Goal: Navigation & Orientation: Find specific page/section

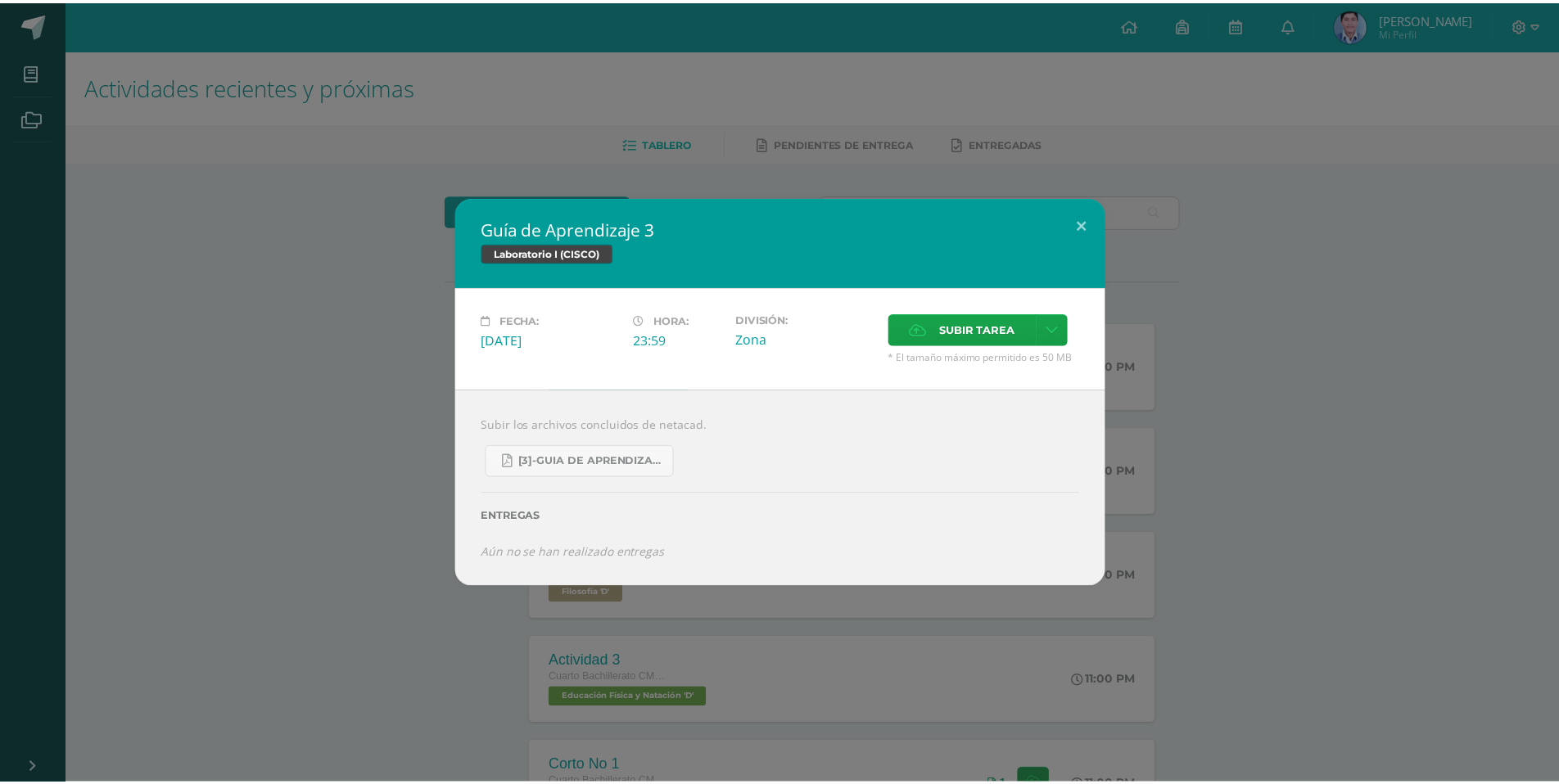
scroll to position [326, 0]
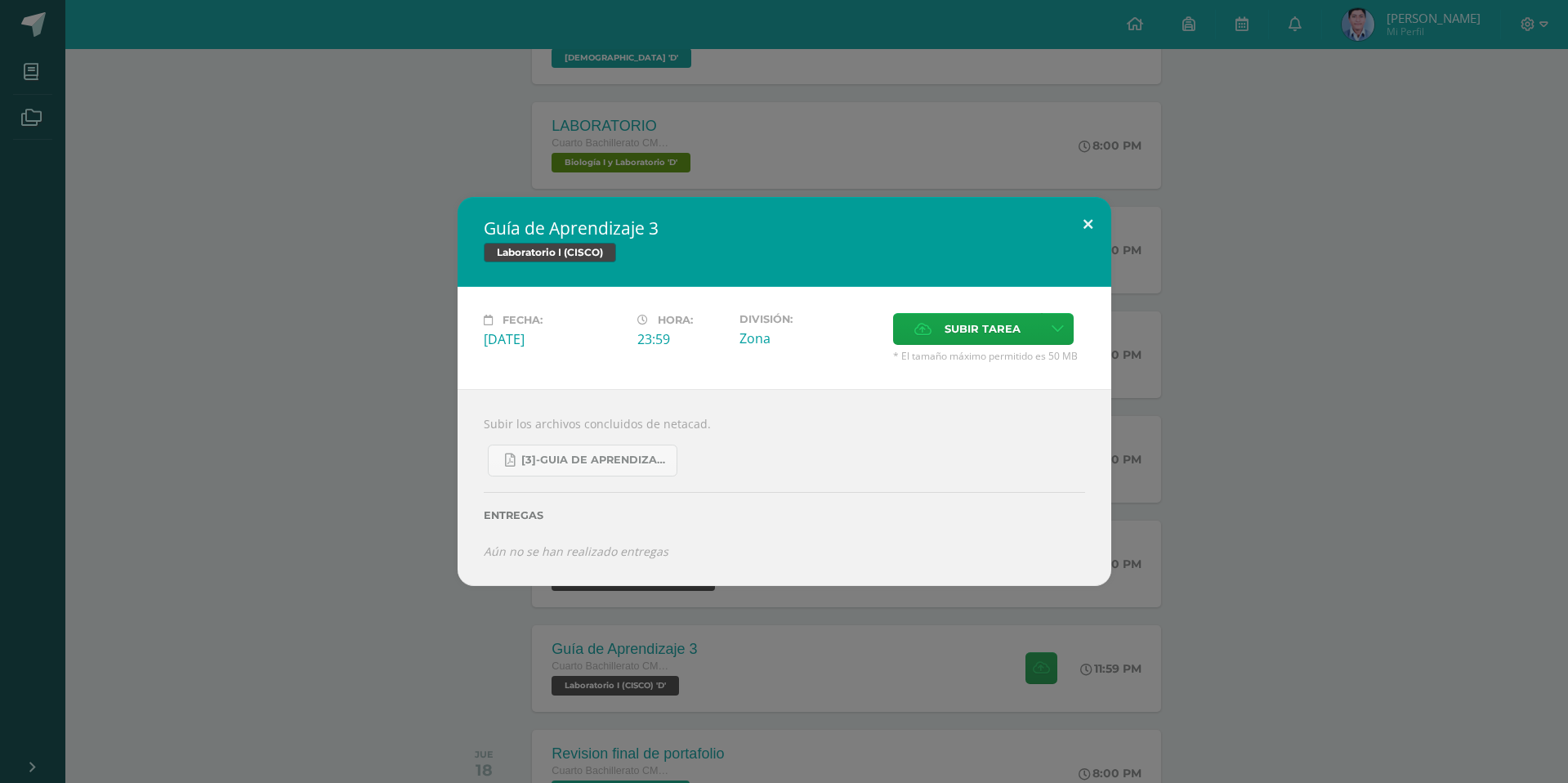
click at [1081, 222] on button at bounding box center [1087, 224] width 47 height 56
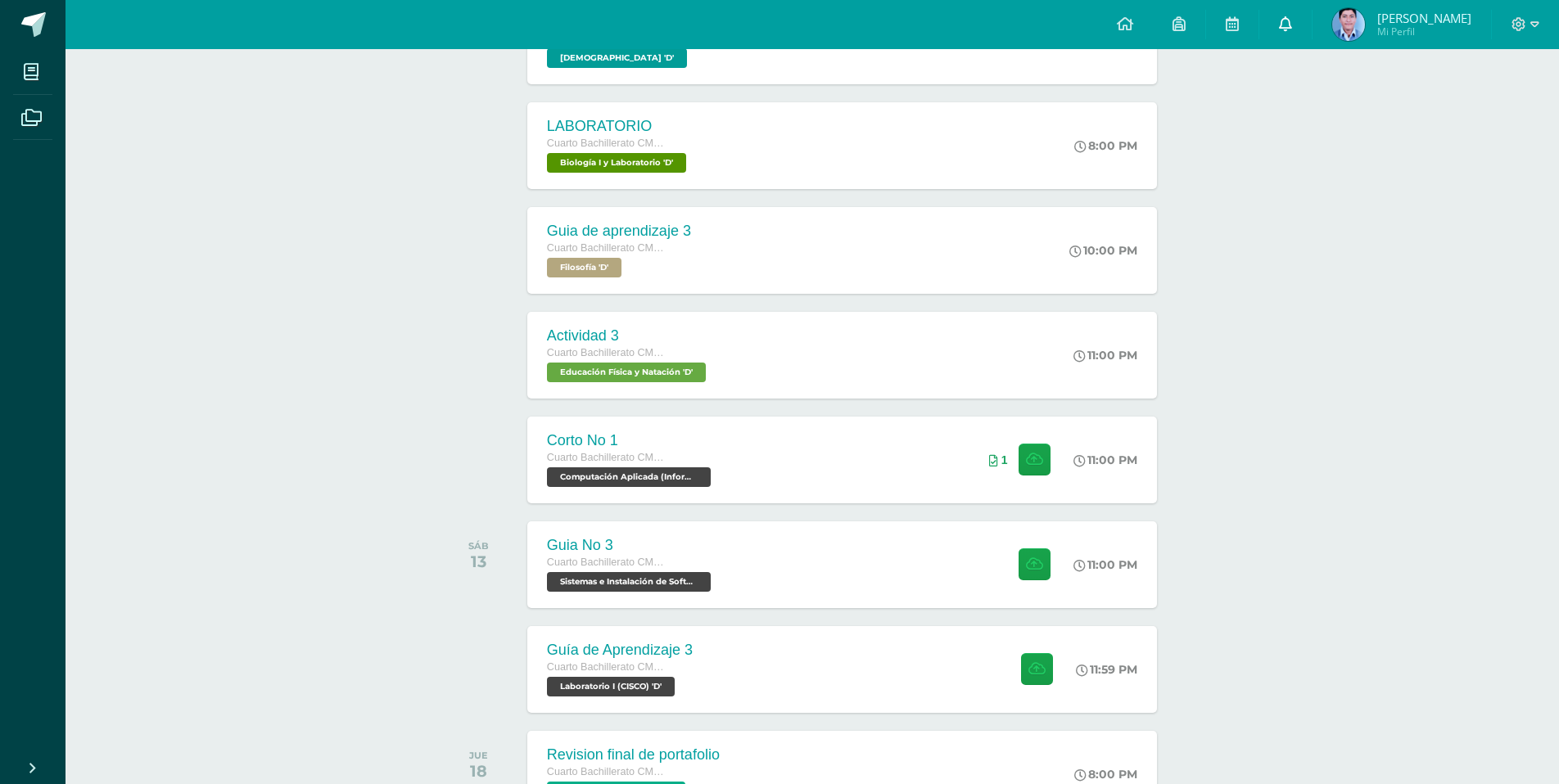
click at [1292, 19] on icon at bounding box center [1285, 23] width 13 height 15
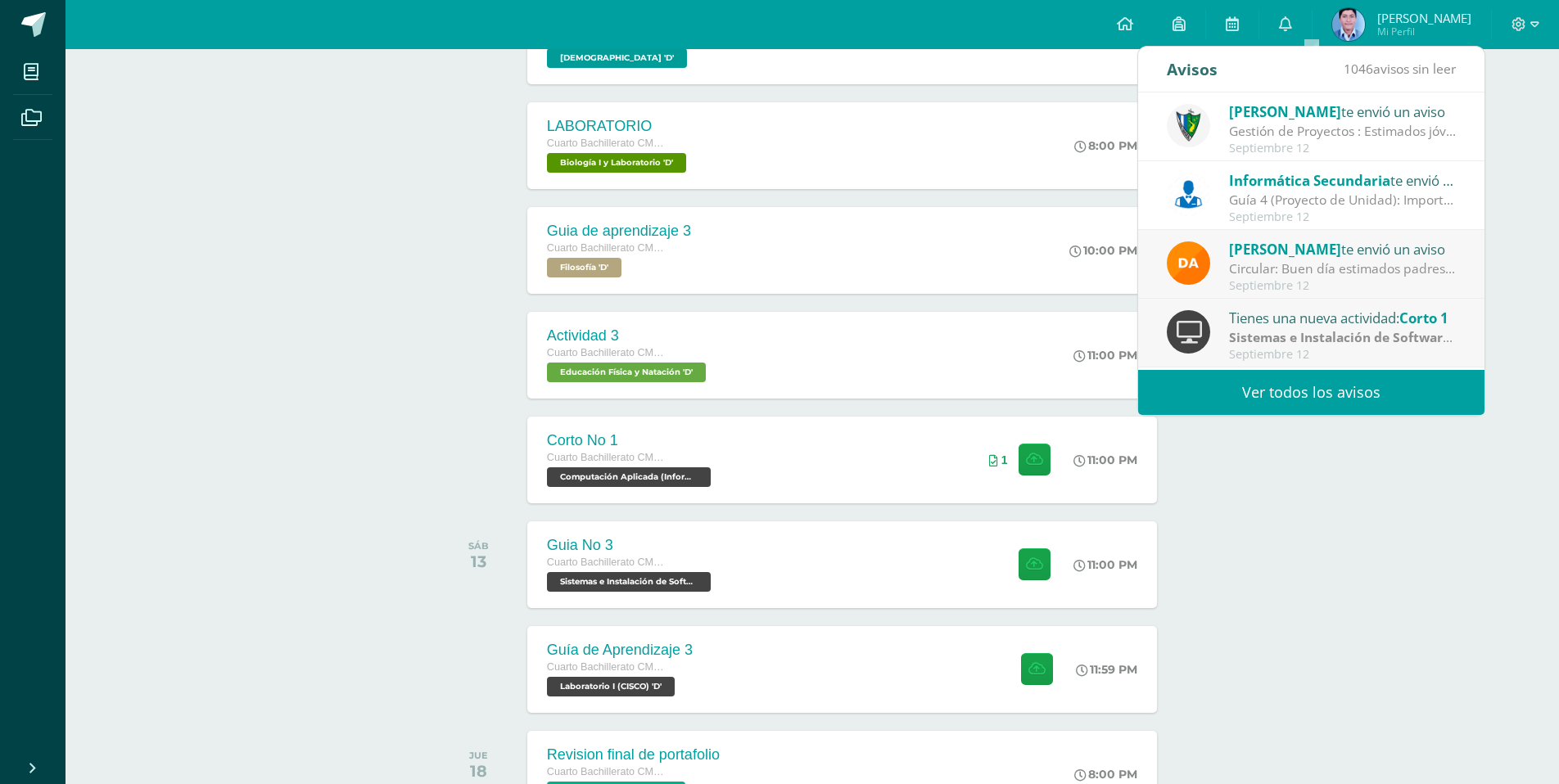
click at [1005, 22] on div "Configuración Cerrar sesión [PERSON_NAME] Mi Perfil 4 0 Mis accesos directos Ap…" at bounding box center [812, 24] width 1493 height 49
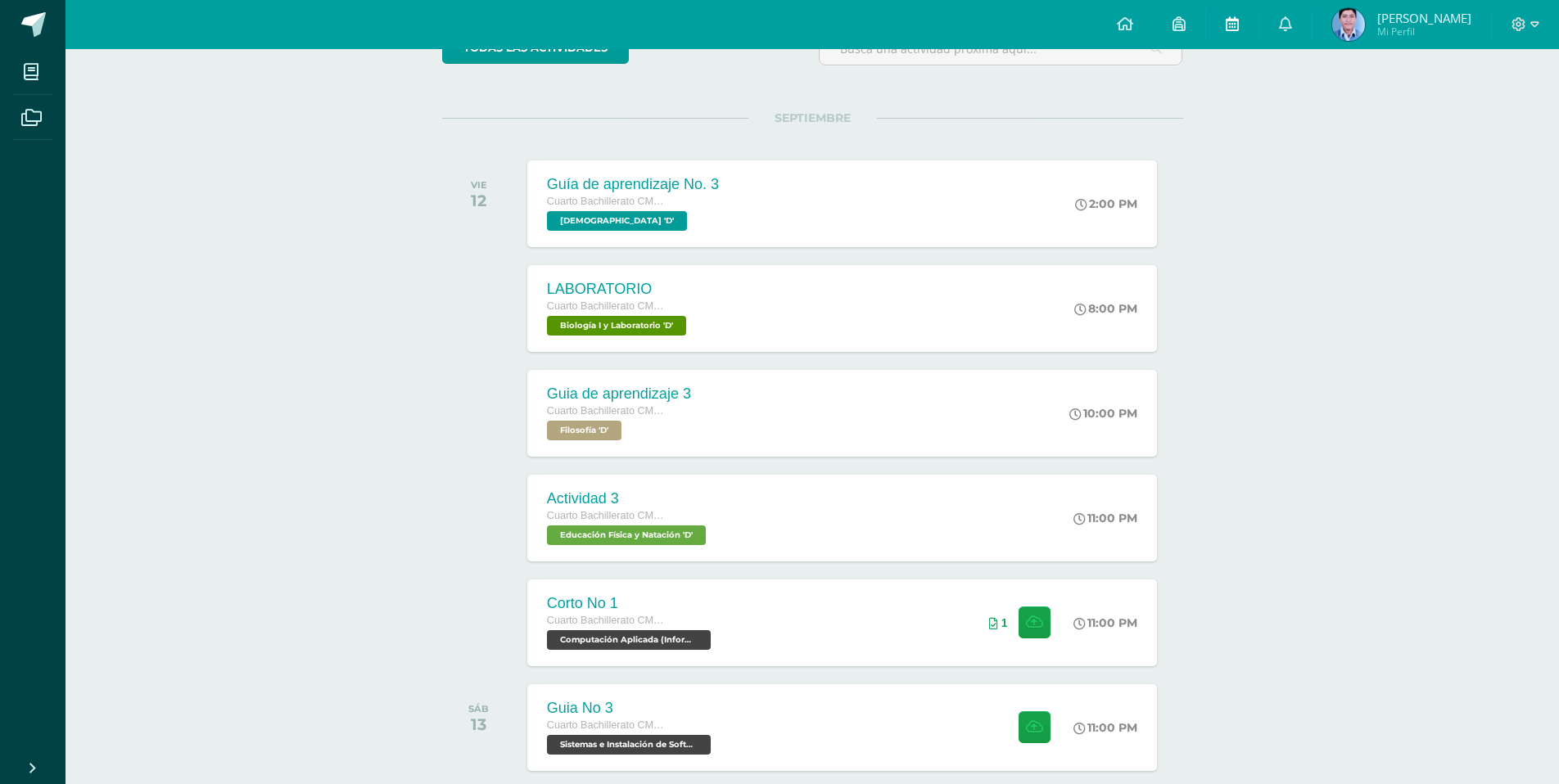
scroll to position [81, 0]
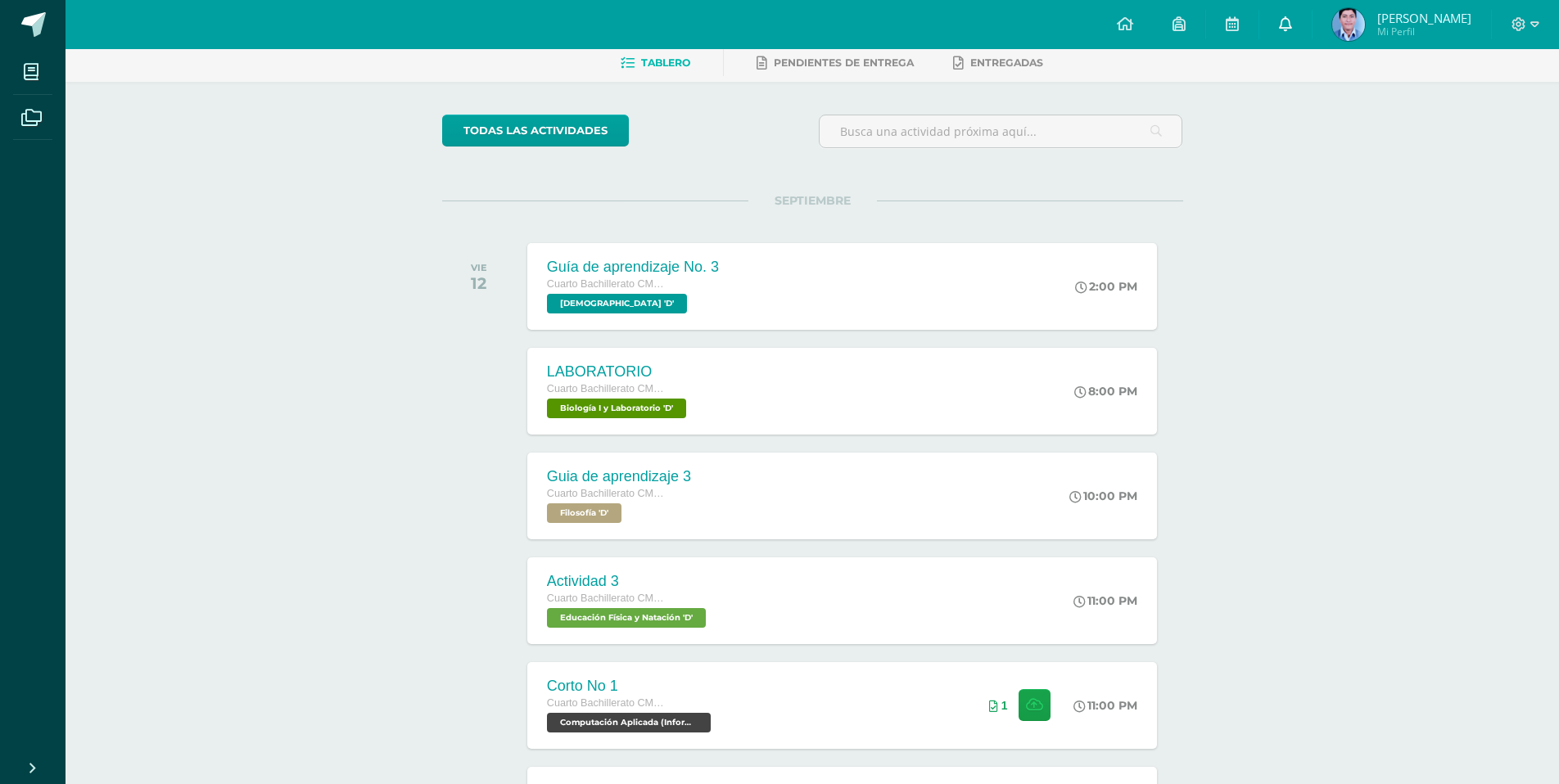
click at [1304, 36] on link "0" at bounding box center [1285, 24] width 52 height 49
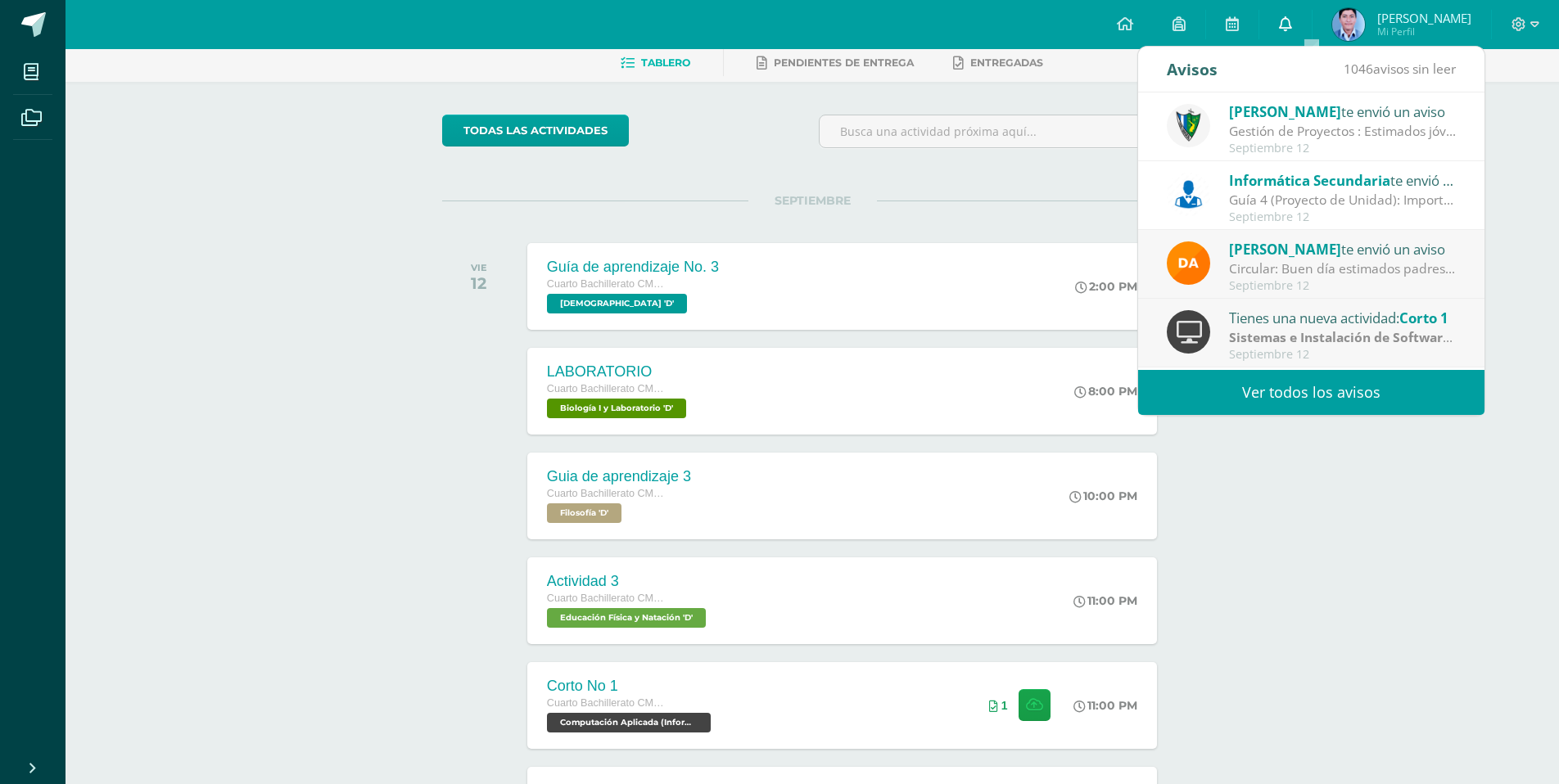
click at [1304, 25] on link "0" at bounding box center [1285, 24] width 52 height 49
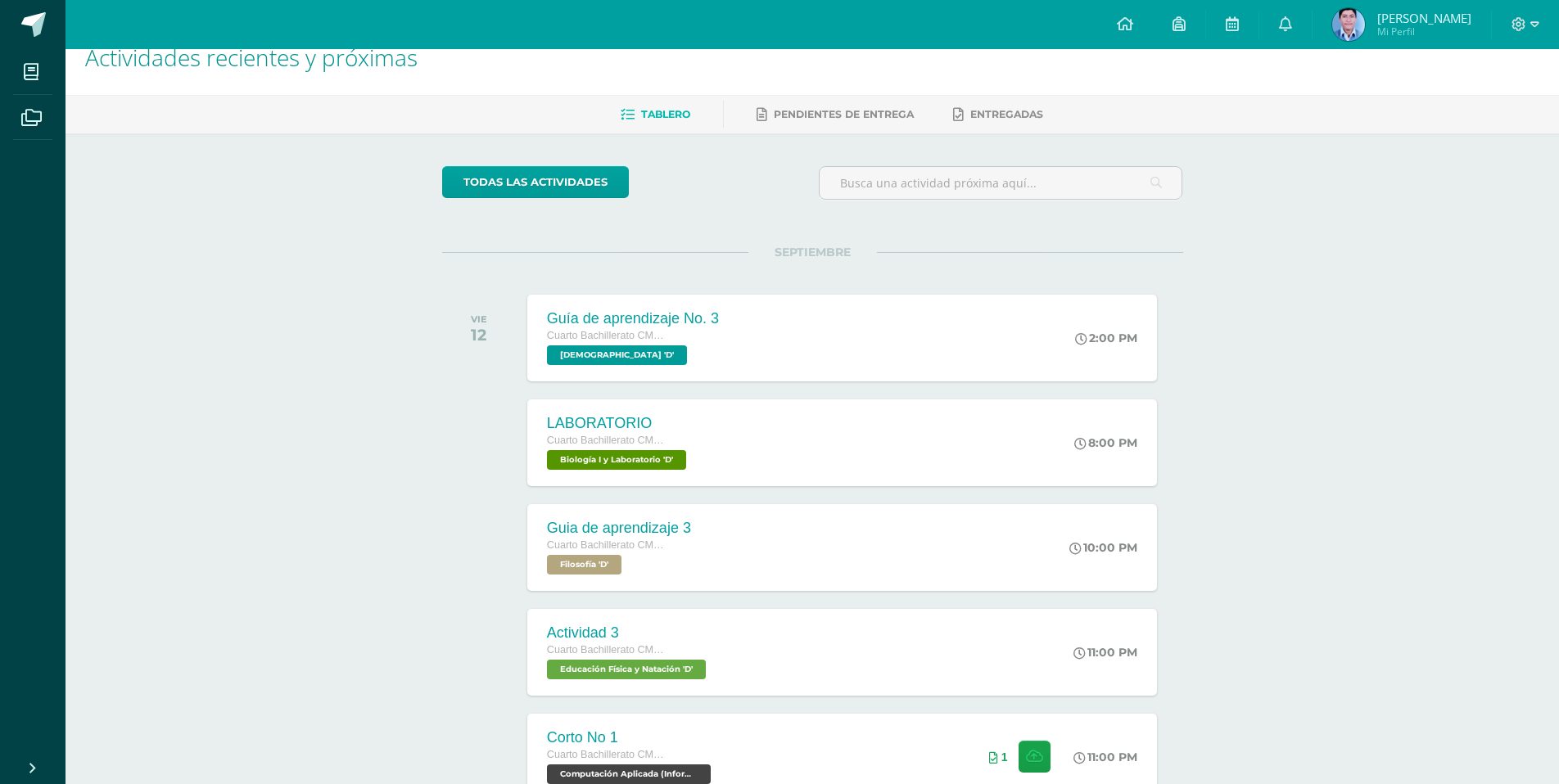
scroll to position [0, 0]
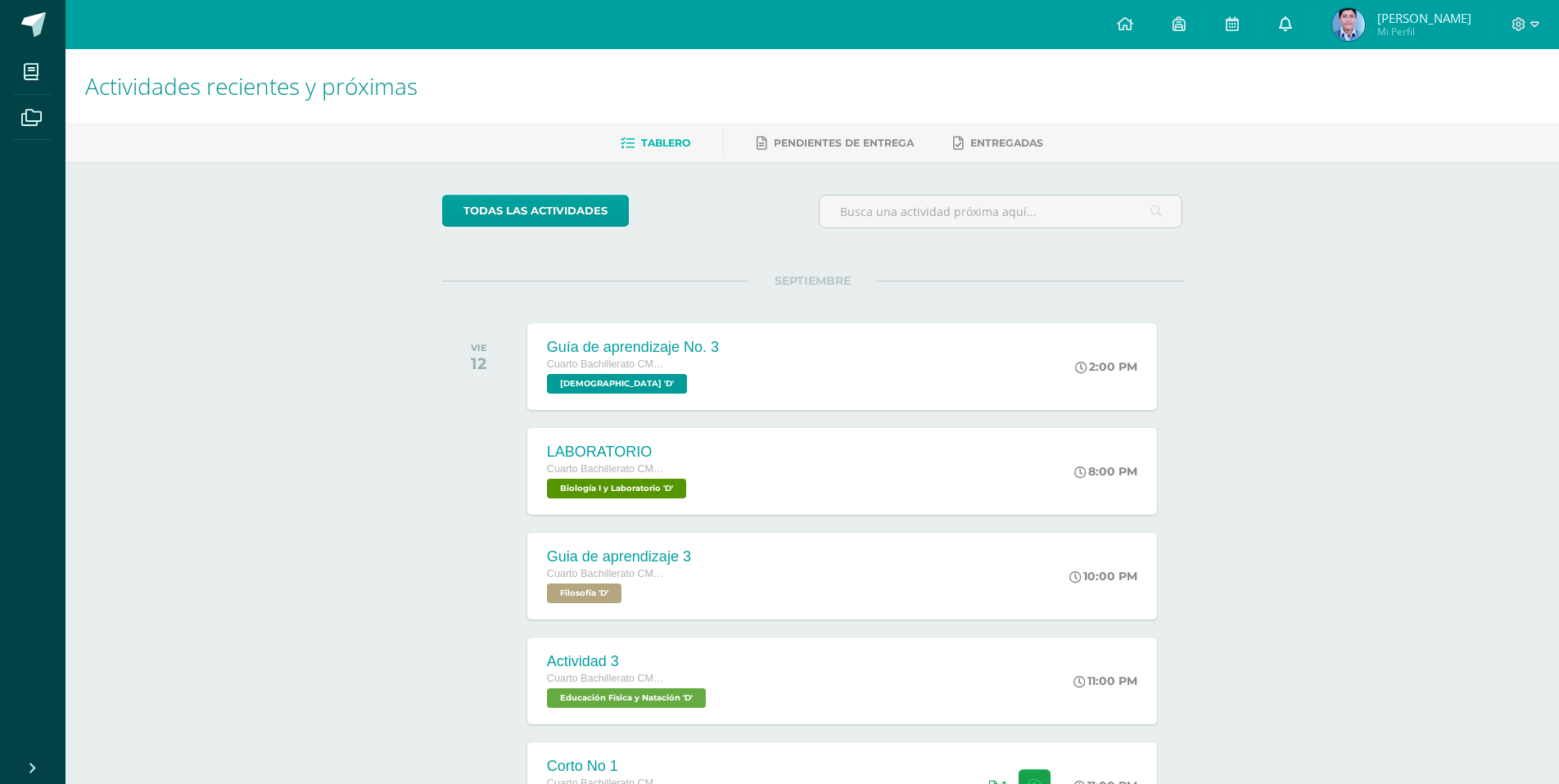
click at [1292, 18] on icon at bounding box center [1285, 23] width 13 height 15
click at [1082, 108] on h1 "Actividades recientes y próximas" at bounding box center [812, 86] width 1454 height 74
click at [1292, 25] on icon at bounding box center [1285, 23] width 13 height 15
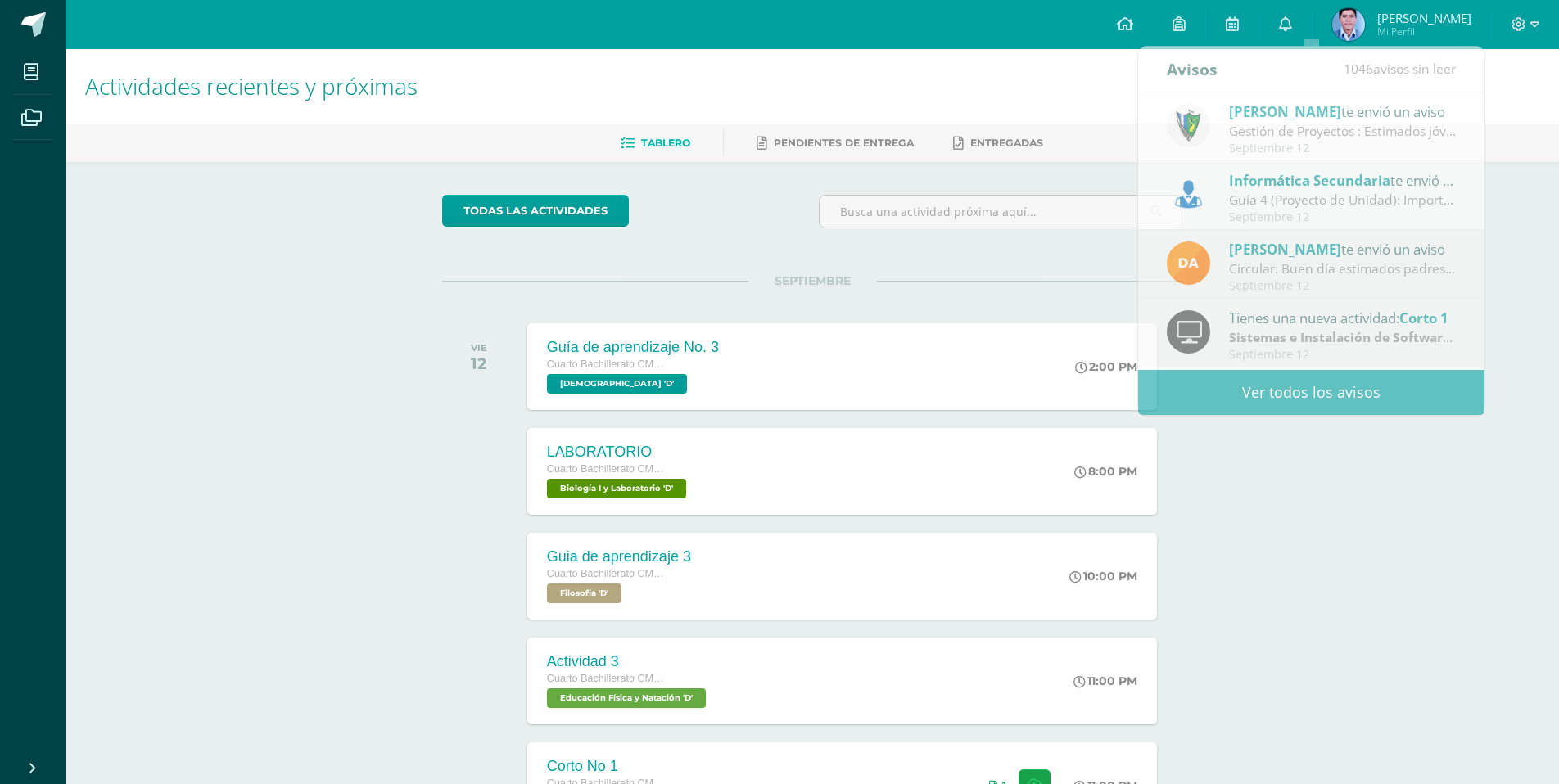
click at [1038, 127] on div "Tablero Pendientes de entrega Entregadas" at bounding box center [831, 142] width 1532 height 38
